Goal: Transaction & Acquisition: Purchase product/service

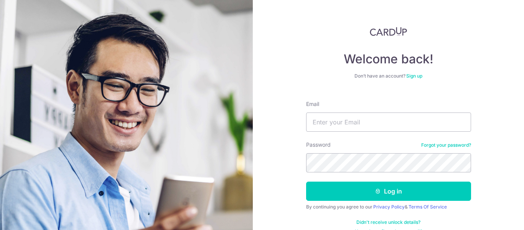
click at [332, 25] on div "Welcome back! Don’t have an account? Sign up Email Password Forgot your passwor…" at bounding box center [388, 115] width 271 height 230
click at [350, 125] on input "Email" at bounding box center [388, 121] width 165 height 19
click at [345, 124] on input "Email" at bounding box center [388, 121] width 165 height 19
click at [330, 118] on input "Email" at bounding box center [388, 121] width 165 height 19
type input "wentgung@gmail.com"
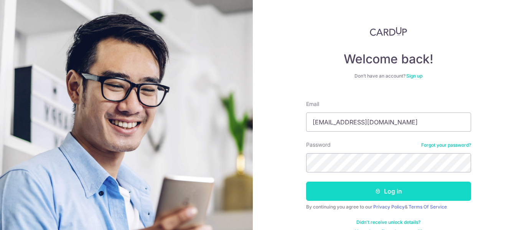
click at [399, 191] on button "Log in" at bounding box center [388, 190] width 165 height 19
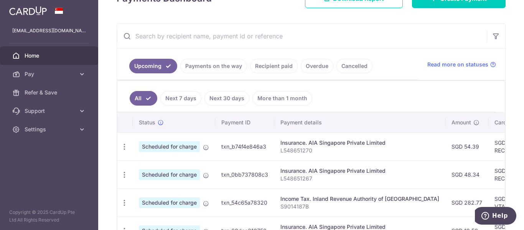
scroll to position [25, 0]
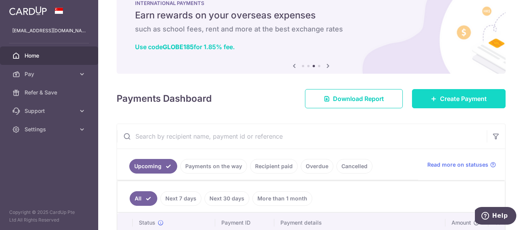
click at [457, 96] on span "Create Payment" at bounding box center [463, 98] width 47 height 9
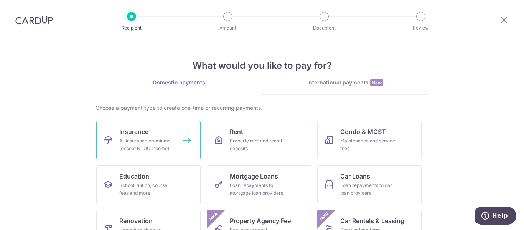
click at [143, 142] on div "All insurance premiums (except NTUC Income)" at bounding box center [146, 144] width 55 height 15
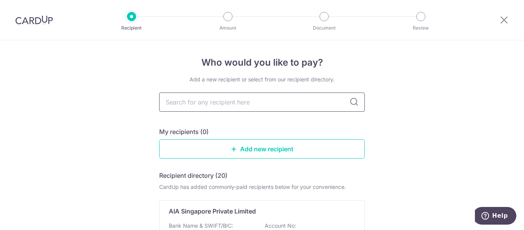
click at [251, 100] on input "text" at bounding box center [261, 101] width 205 height 19
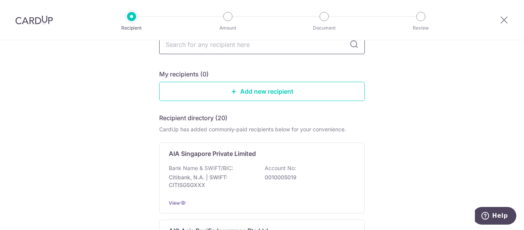
scroll to position [58, 0]
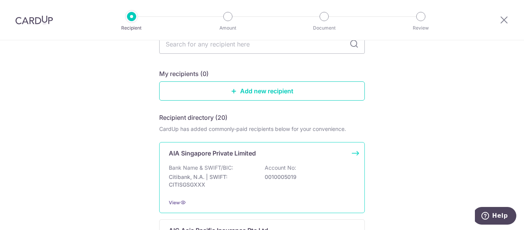
click at [255, 175] on div "Bank Name & SWIFT/BIC: Citibank, N.A. | SWIFT: CITISGSGXXX Account No: 00100050…" at bounding box center [262, 178] width 186 height 28
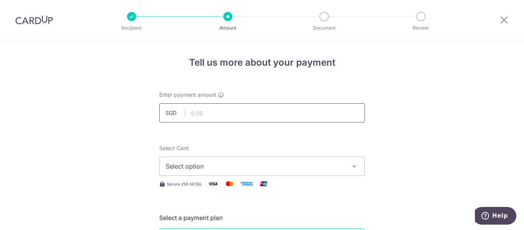
click at [253, 111] on input "text" at bounding box center [261, 112] width 205 height 19
type input "1,796.00"
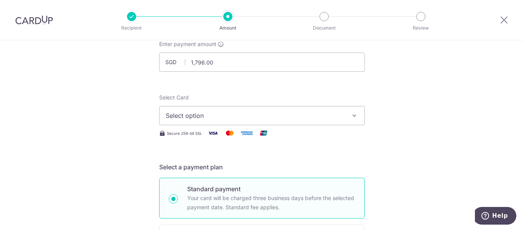
scroll to position [51, 0]
click at [270, 110] on span "Select option" at bounding box center [255, 114] width 179 height 9
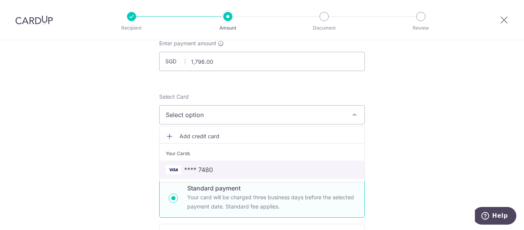
click at [213, 163] on link "**** 7480" at bounding box center [261, 169] width 205 height 18
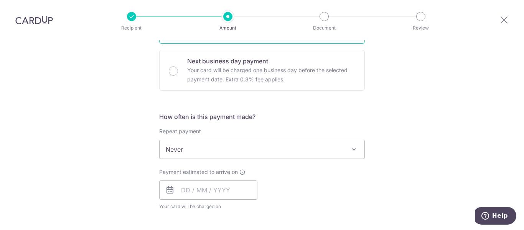
scroll to position [225, 0]
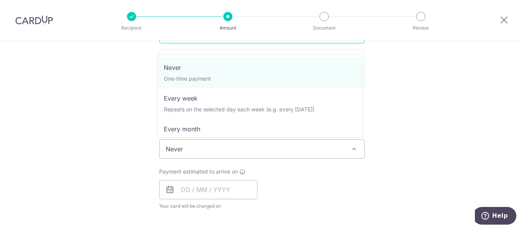
click at [204, 148] on span "Never" at bounding box center [261, 149] width 205 height 18
click at [465, 115] on div "Tell us more about your payment Enter payment amount SGD 1,796.00 1796.00 Selec…" at bounding box center [262, 161] width 524 height 693
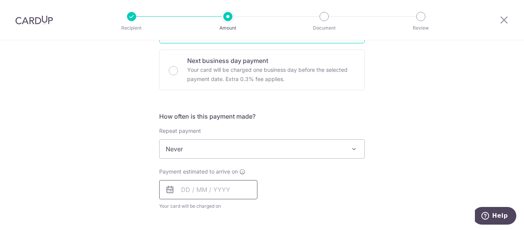
click at [203, 192] on input "text" at bounding box center [208, 189] width 98 height 19
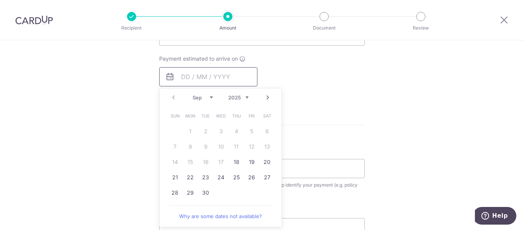
scroll to position [310, 0]
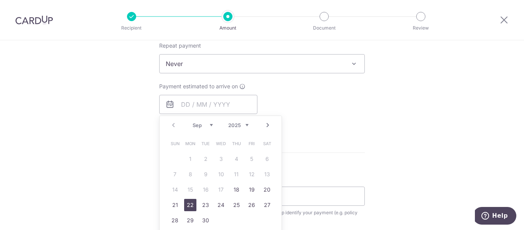
click at [190, 199] on link "22" at bounding box center [190, 205] width 12 height 12
type input "22/09/2025"
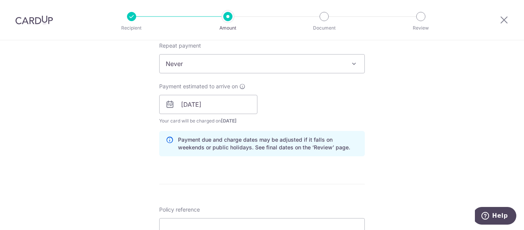
click at [345, 122] on div "Payment estimated to arrive on 22/09/2025 Prev Next Sep Oct Nov Dec 2025 2026 2…" at bounding box center [261, 103] width 215 height 42
click at [212, 102] on input "22/09/2025" at bounding box center [208, 104] width 98 height 19
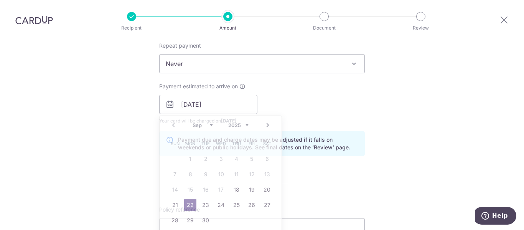
click at [276, 104] on div "Payment estimated to arrive on 22/09/2025 Prev Next Sep Oct Nov Dec 2025 2026 2…" at bounding box center [261, 103] width 215 height 42
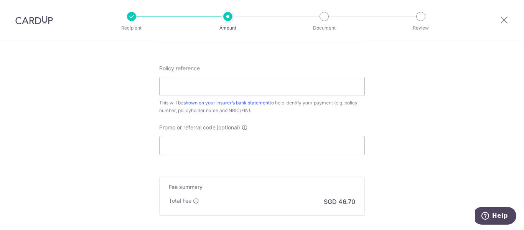
scroll to position [453, 0]
click at [218, 88] on input "Policy reference" at bounding box center [261, 84] width 205 height 19
click at [171, 84] on input "E245158439" at bounding box center [261, 84] width 205 height 19
type input "E235158439"
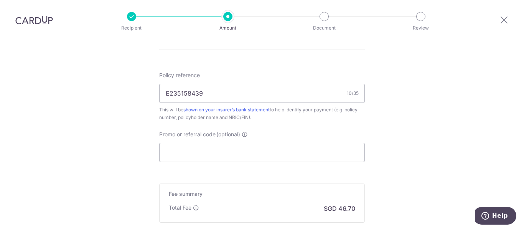
scroll to position [445, 0]
click at [267, 143] on input "Promo or referral code (optional)" at bounding box center [261, 151] width 205 height 19
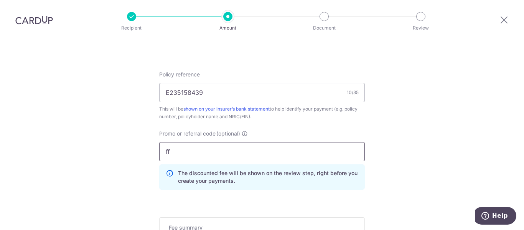
type input "f"
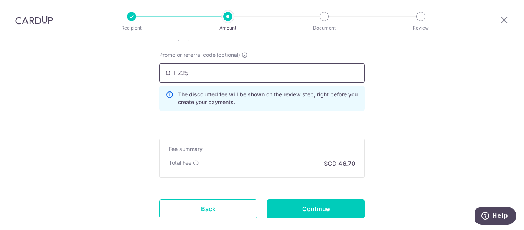
scroll to position [524, 0]
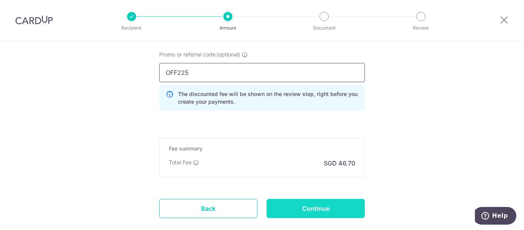
type input "OFF225"
click at [317, 205] on input "Continue" at bounding box center [315, 208] width 98 height 19
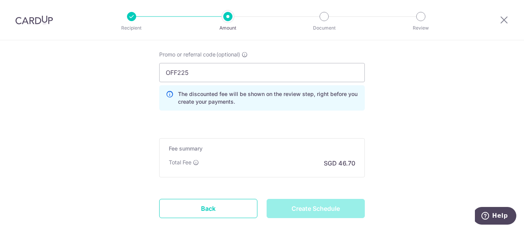
type input "Create Schedule"
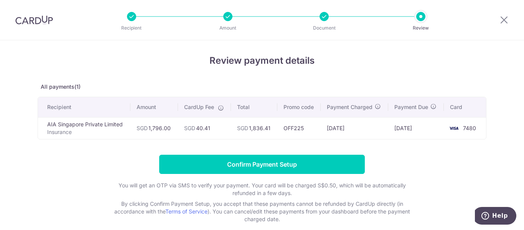
scroll to position [1, 0]
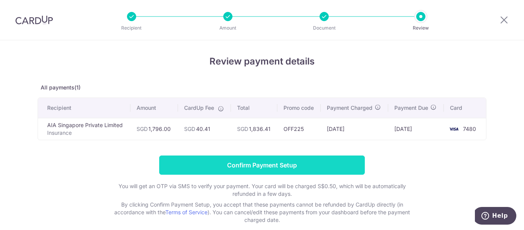
click at [320, 161] on input "Confirm Payment Setup" at bounding box center [261, 164] width 205 height 19
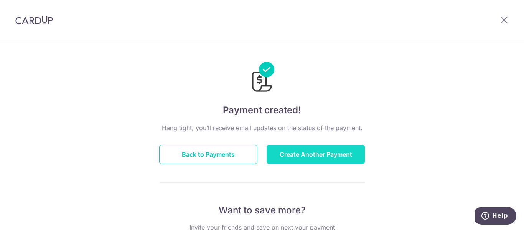
click at [328, 147] on button "Create Another Payment" at bounding box center [315, 154] width 98 height 19
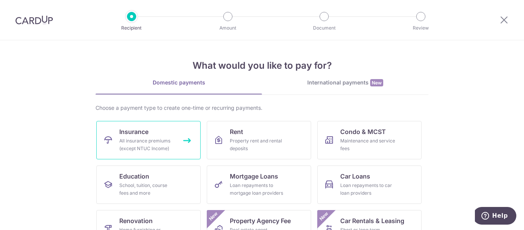
click at [127, 146] on div "All insurance premiums (except NTUC Income)" at bounding box center [146, 144] width 55 height 15
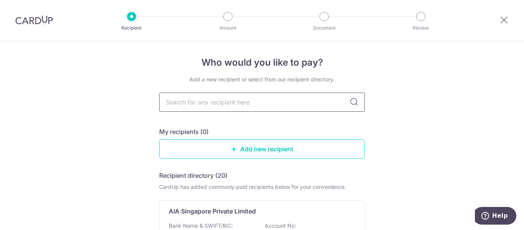
click at [256, 105] on input "text" at bounding box center [261, 101] width 205 height 19
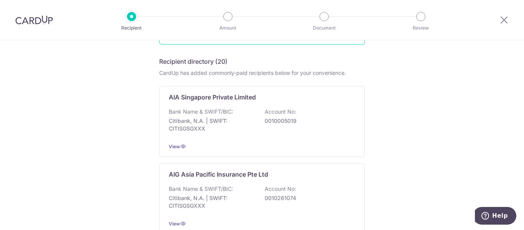
scroll to position [115, 0]
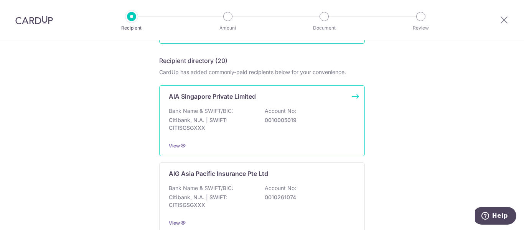
click at [259, 123] on div "Bank Name & SWIFT/BIC: Citibank, N.A. | SWIFT: CITISGSGXXX Account No: 00100050…" at bounding box center [262, 121] width 186 height 28
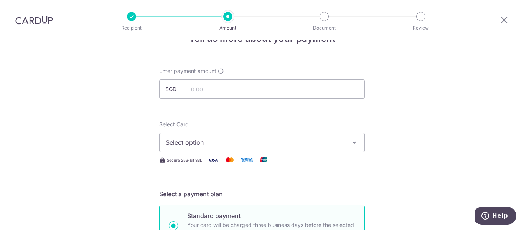
scroll to position [21, 0]
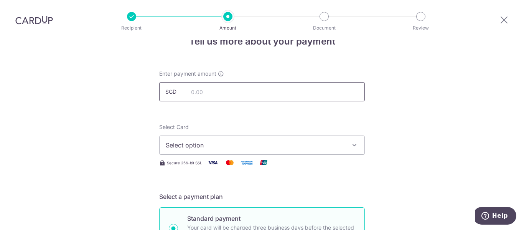
click at [205, 95] on input "text" at bounding box center [261, 91] width 205 height 19
type input "998.00"
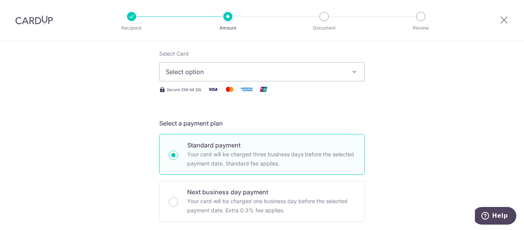
scroll to position [99, 0]
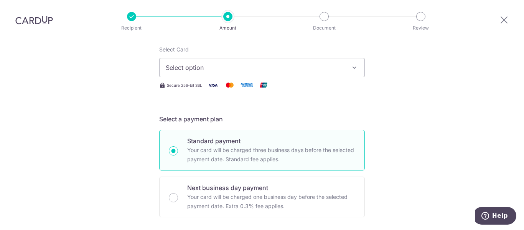
click at [253, 59] on button "Select option" at bounding box center [261, 67] width 205 height 19
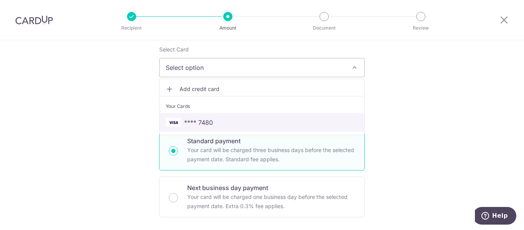
click at [212, 119] on span "**** 7480" at bounding box center [262, 122] width 192 height 9
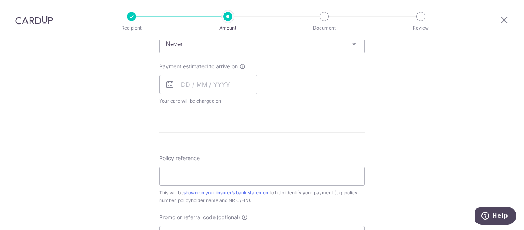
scroll to position [331, 0]
click at [180, 82] on input "text" at bounding box center [208, 83] width 98 height 19
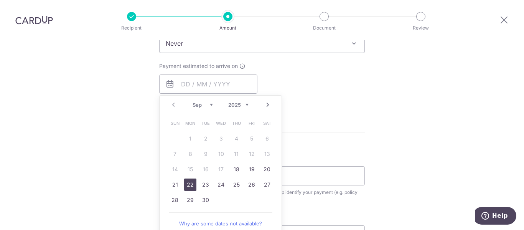
click at [186, 183] on link "22" at bounding box center [190, 184] width 12 height 12
type input "22/09/2025"
click at [0, 0] on p "Payment due and charge dates may be adjusted if it falls on weekends or public …" at bounding box center [0, 0] width 0 height 0
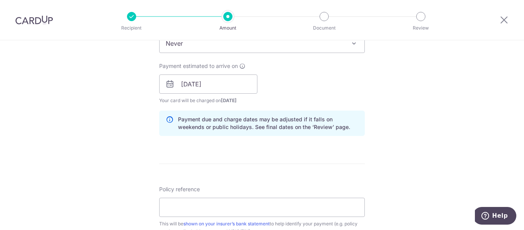
scroll to position [419, 0]
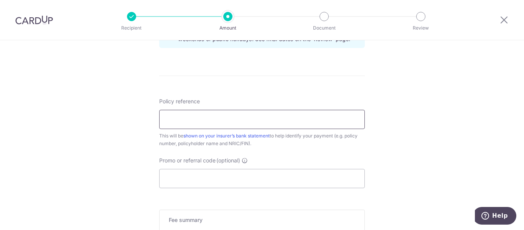
click at [251, 124] on input "Policy reference" at bounding box center [261, 119] width 205 height 19
type input "H235158439"
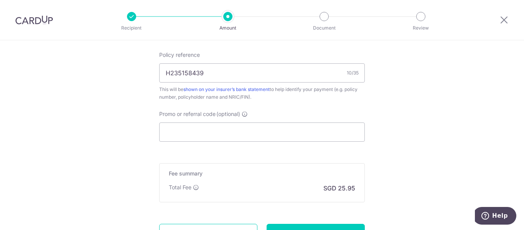
scroll to position [466, 0]
click at [258, 134] on input "Promo or referral code (optional)" at bounding box center [261, 131] width 205 height 19
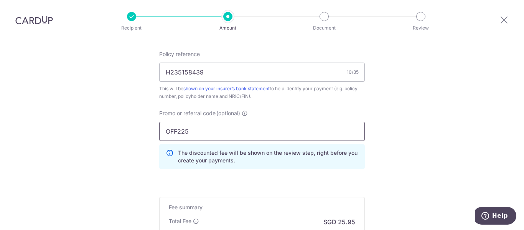
scroll to position [561, 0]
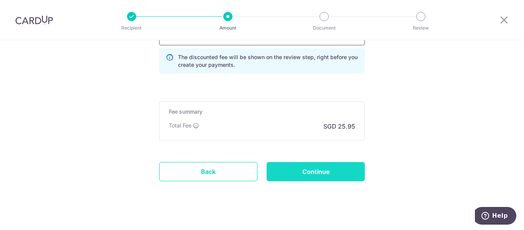
type input "OFF225"
click at [329, 174] on input "Continue" at bounding box center [315, 171] width 98 height 19
type input "Create Schedule"
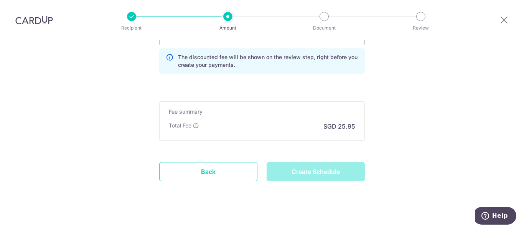
scroll to position [501, 0]
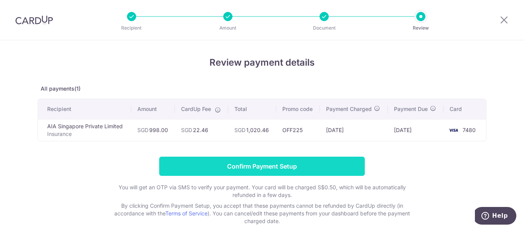
click at [261, 164] on input "Confirm Payment Setup" at bounding box center [261, 165] width 205 height 19
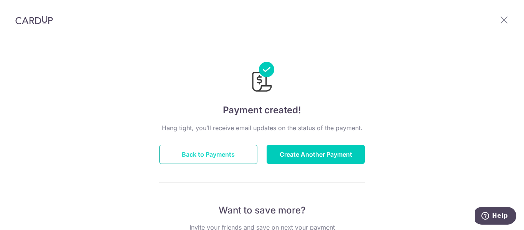
click at [227, 156] on button "Back to Payments" at bounding box center [208, 154] width 98 height 19
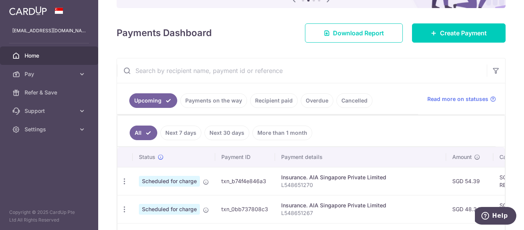
scroll to position [79, 0]
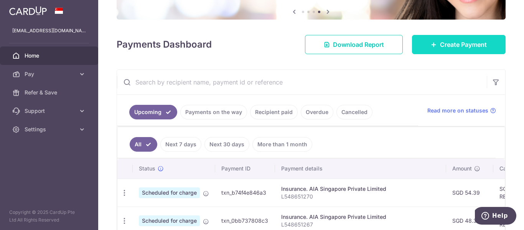
click at [430, 42] on icon at bounding box center [433, 44] width 6 height 6
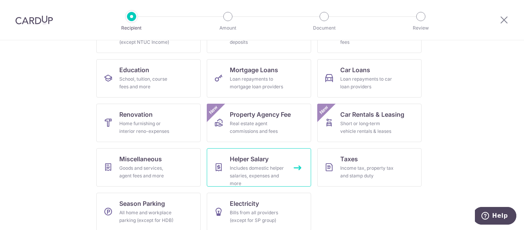
scroll to position [107, 0]
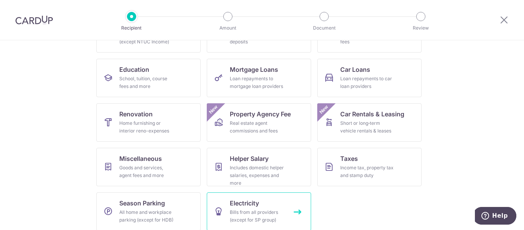
click at [257, 208] on link "Electricity Bills from all providers (except for SP group)" at bounding box center [259, 211] width 104 height 38
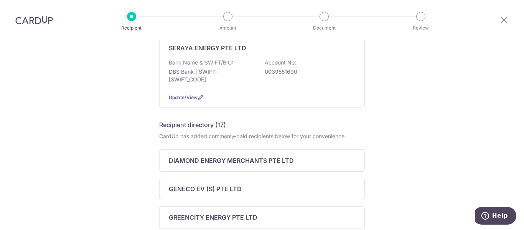
scroll to position [52, 0]
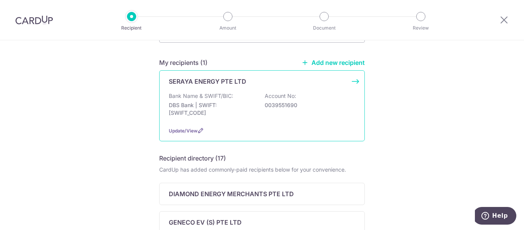
click at [261, 105] on div "Bank Name & SWIFT/BIC: DBS Bank | SWIFT: DBSSSGSGXXX Account No: 0039551690" at bounding box center [262, 106] width 186 height 28
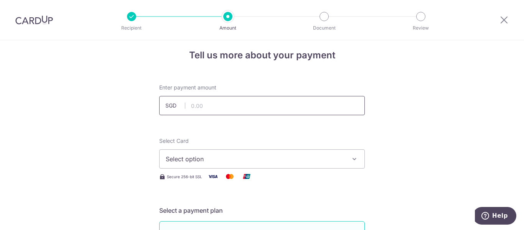
click at [214, 103] on input "text" at bounding box center [261, 105] width 205 height 19
type input "128.34"
click at [344, 159] on div "Select Card Select option Add credit card Your Cards **** 7480 Secure 256-bit S…" at bounding box center [261, 159] width 205 height 44
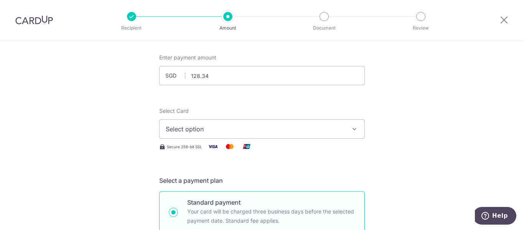
click at [343, 130] on button "Select option" at bounding box center [261, 128] width 205 height 19
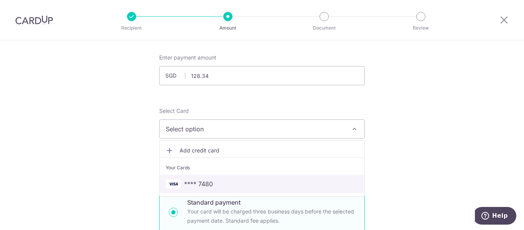
click at [191, 184] on span "**** 7480" at bounding box center [198, 183] width 29 height 9
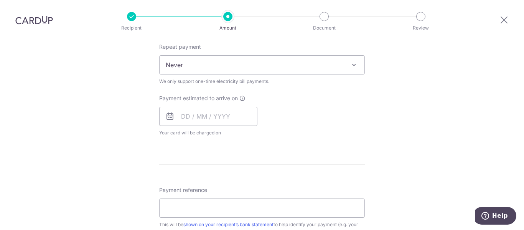
scroll to position [310, 0]
click at [188, 112] on input "text" at bounding box center [208, 115] width 98 height 19
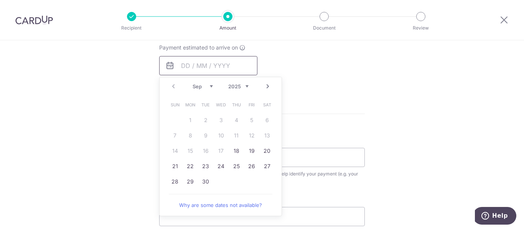
scroll to position [361, 0]
click at [222, 162] on link "24" at bounding box center [221, 165] width 12 height 12
type input "[DATE]"
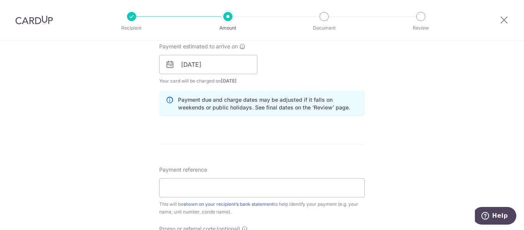
click at [364, 117] on div "Tell us more about your payment Enter payment amount SGD 128.34 128.34 Select C…" at bounding box center [262, 62] width 524 height 767
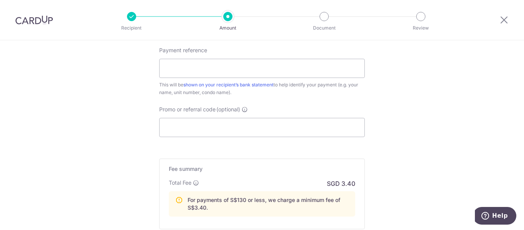
scroll to position [480, 0]
click at [171, 63] on input "Payment reference" at bounding box center [261, 68] width 205 height 19
paste input "GC8194538Q"
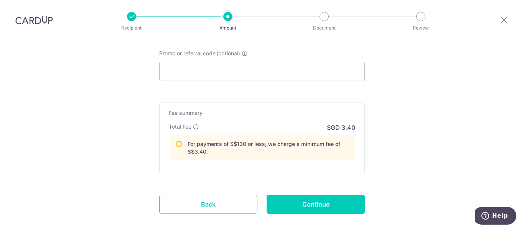
scroll to position [537, 0]
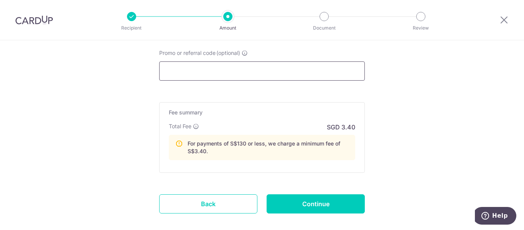
type input "GC8194538Q"
click at [272, 68] on input "Promo or referral code (optional)" at bounding box center [261, 70] width 205 height 19
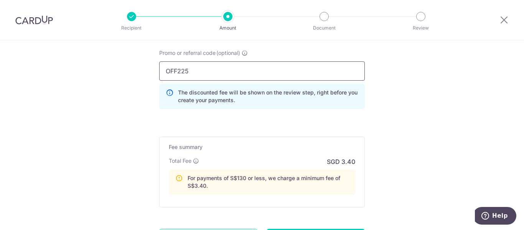
scroll to position [612, 0]
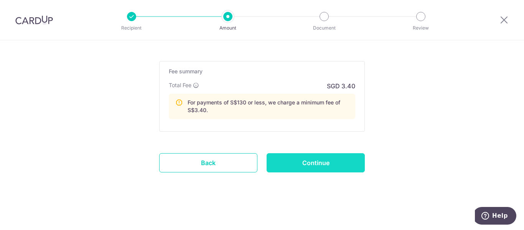
type input "OFF225"
click at [328, 170] on input "Continue" at bounding box center [315, 162] width 98 height 19
type input "Create Schedule"
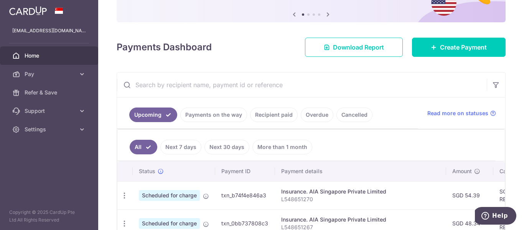
click at [282, 117] on link "Recipient paid" at bounding box center [274, 114] width 48 height 15
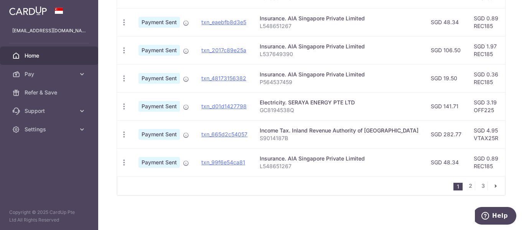
scroll to position [329, 0]
click at [276, 111] on p "GC8194538Q" at bounding box center [338, 109] width 159 height 8
copy p "GC8194538Q"
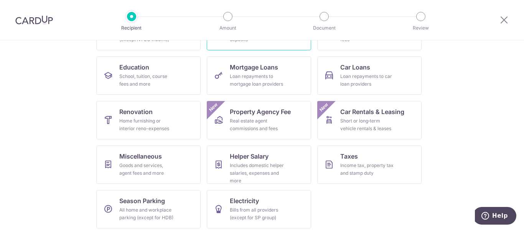
scroll to position [137, 0]
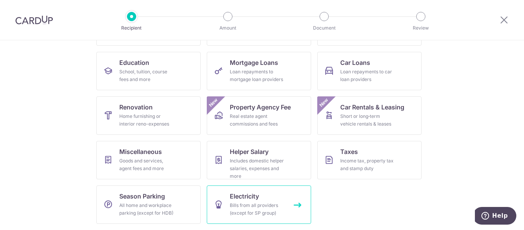
click at [263, 201] on link "Electricity Bills from all providers (except for SP group)" at bounding box center [259, 204] width 104 height 38
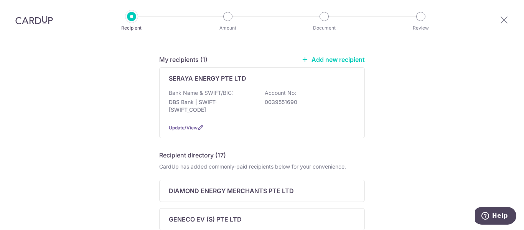
scroll to position [56, 0]
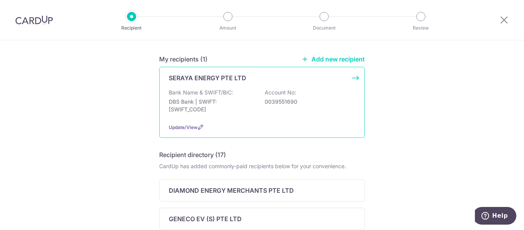
click at [240, 115] on div "Bank Name & SWIFT/BIC: DBS Bank | SWIFT: [SWIFT_CODE] Account No: 0039551690" at bounding box center [262, 103] width 186 height 28
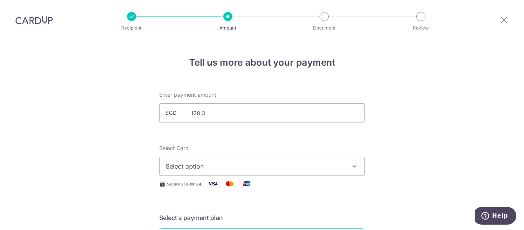
type input "128.34"
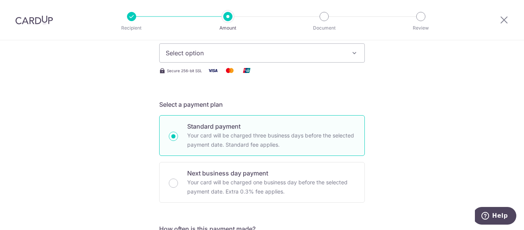
scroll to position [44, 0]
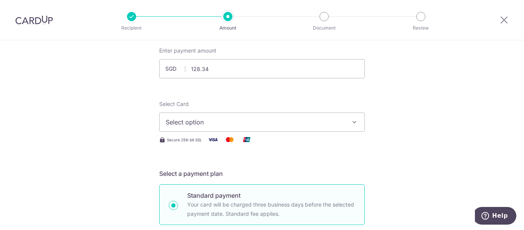
click at [301, 124] on span "Select option" at bounding box center [255, 121] width 179 height 9
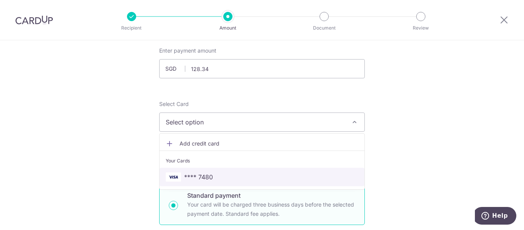
click at [241, 178] on span "**** 7480" at bounding box center [262, 176] width 192 height 9
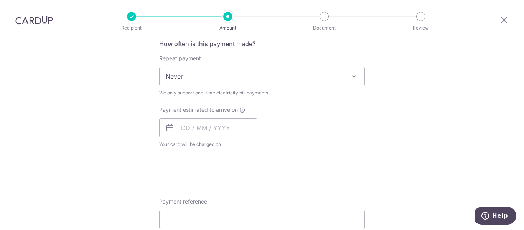
scroll to position [298, 0]
click at [236, 128] on input "text" at bounding box center [208, 127] width 98 height 19
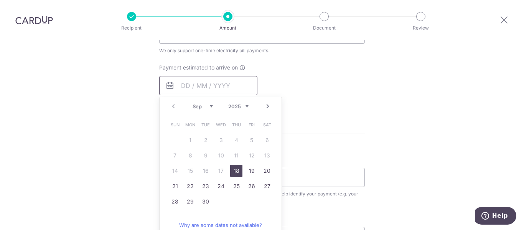
scroll to position [342, 0]
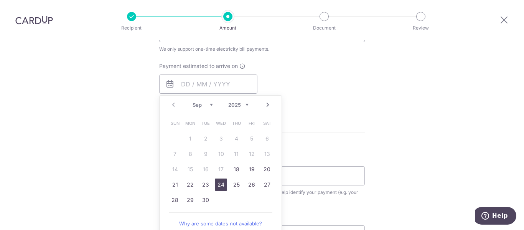
click at [220, 184] on link "24" at bounding box center [221, 184] width 12 height 12
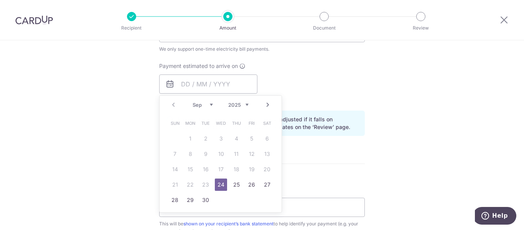
type input "[DATE]"
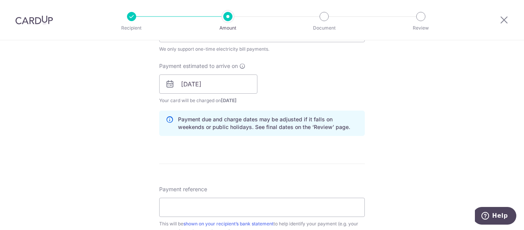
click at [336, 132] on div "Payment due and charge dates may be adjusted if it falls on weekends or public …" at bounding box center [261, 122] width 205 height 25
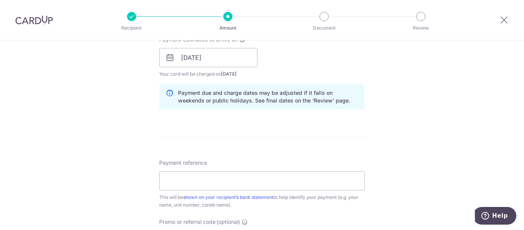
scroll to position [461, 0]
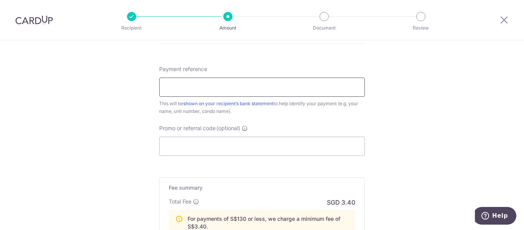
click at [225, 87] on input "Payment reference" at bounding box center [261, 86] width 205 height 19
type input "GC8194538Q"
click at [237, 151] on input "Promo or referral code (optional)" at bounding box center [261, 145] width 205 height 19
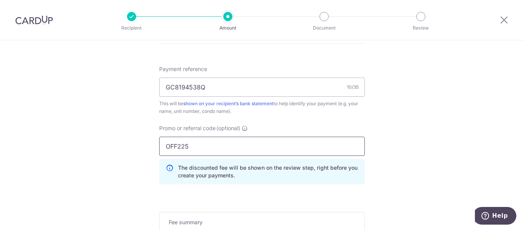
type input "OFF225"
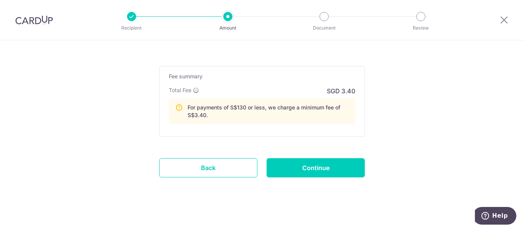
scroll to position [608, 0]
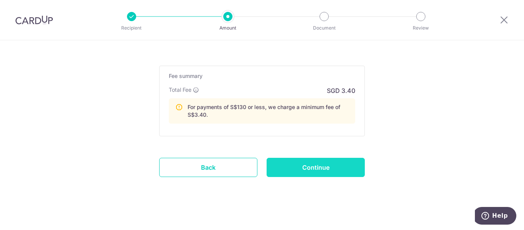
click at [310, 163] on input "Continue" at bounding box center [315, 167] width 98 height 19
type input "Create Schedule"
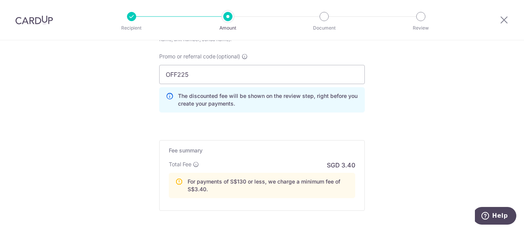
scroll to position [533, 0]
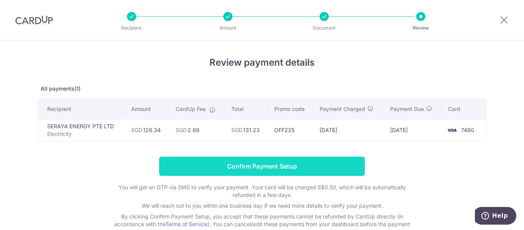
click at [250, 164] on input "Confirm Payment Setup" at bounding box center [261, 165] width 205 height 19
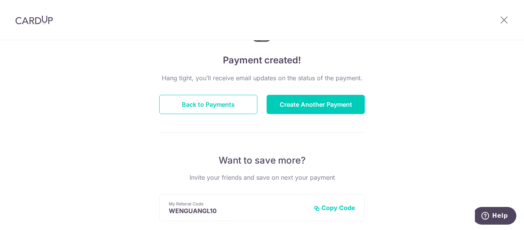
scroll to position [50, 0]
click at [232, 103] on button "Back to Payments" at bounding box center [208, 103] width 98 height 19
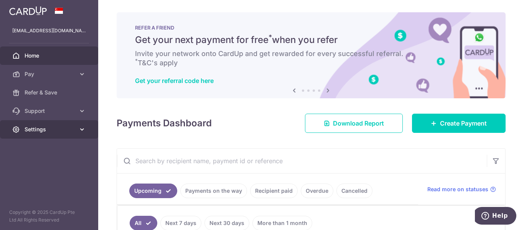
click at [61, 127] on span "Settings" at bounding box center [50, 129] width 51 height 8
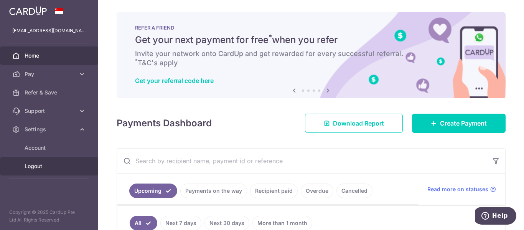
click at [45, 164] on span "Logout" at bounding box center [50, 166] width 51 height 8
